Goal: Find specific page/section: Find specific page/section

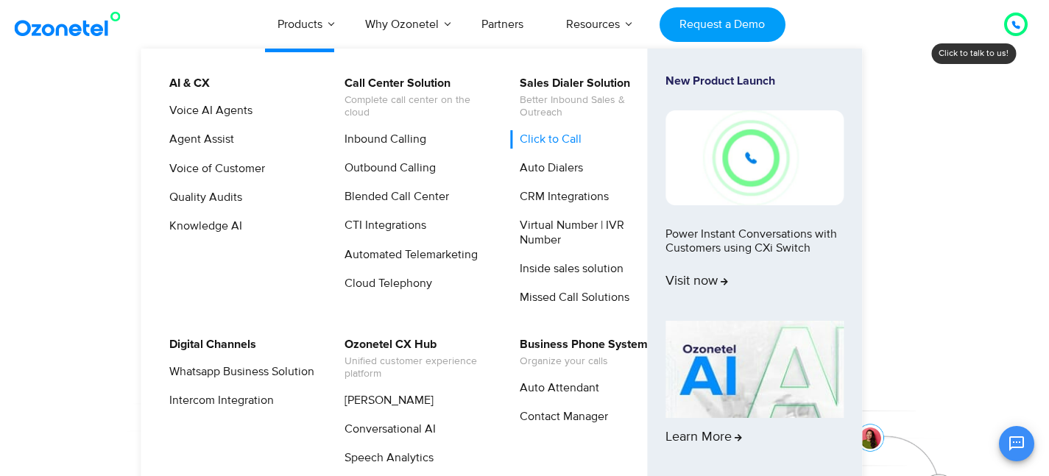
click at [554, 141] on link "Click to Call" at bounding box center [547, 139] width 74 height 18
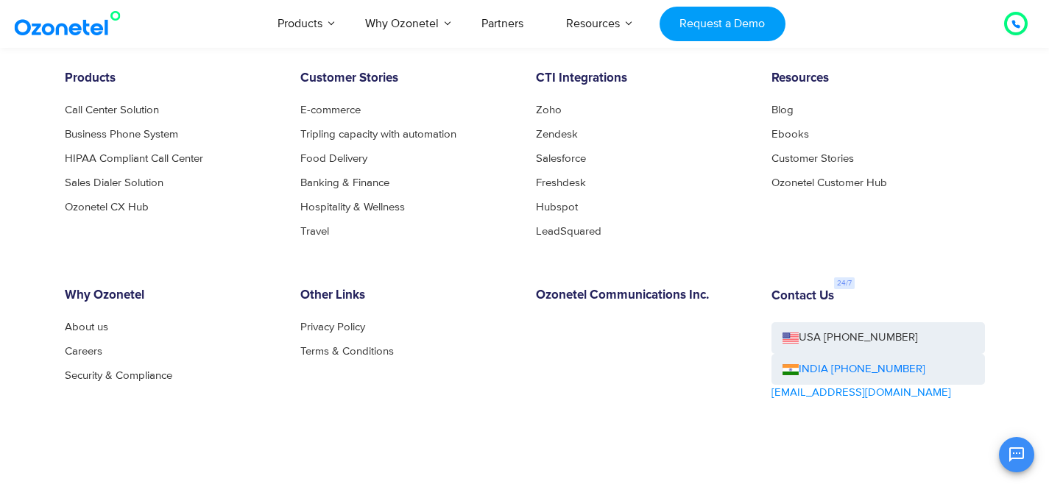
scroll to position [3404, 0]
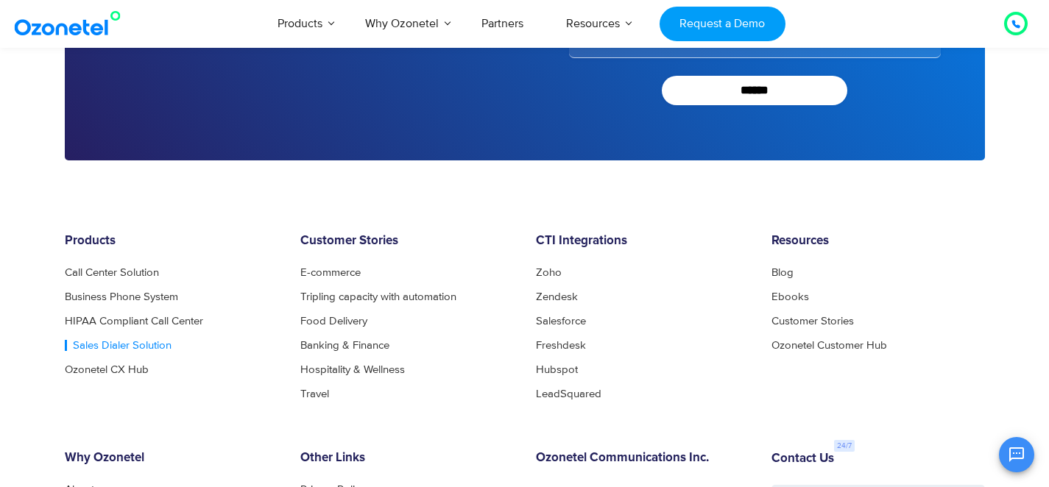
click at [133, 343] on link "Sales Dialer Solution" at bounding box center [118, 345] width 107 height 11
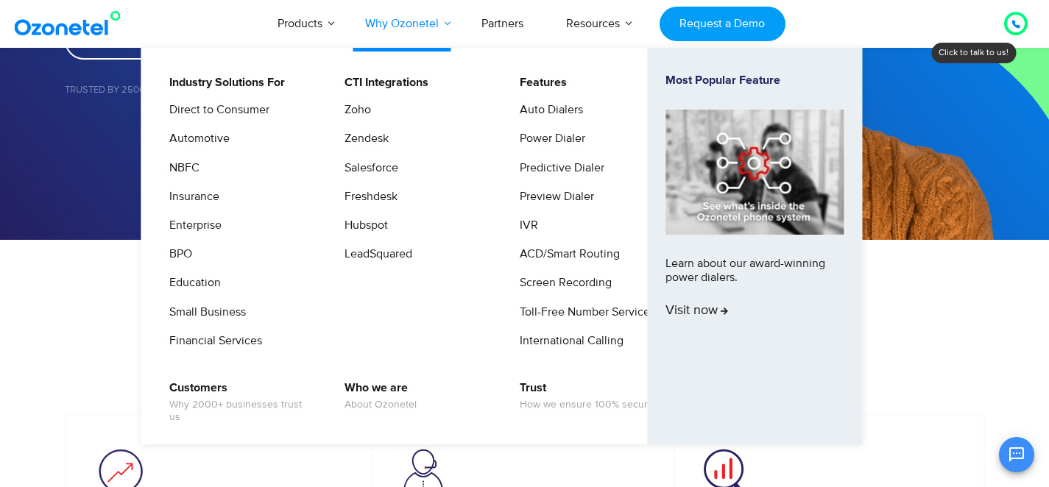
scroll to position [365, 0]
